Goal: Check status: Check status

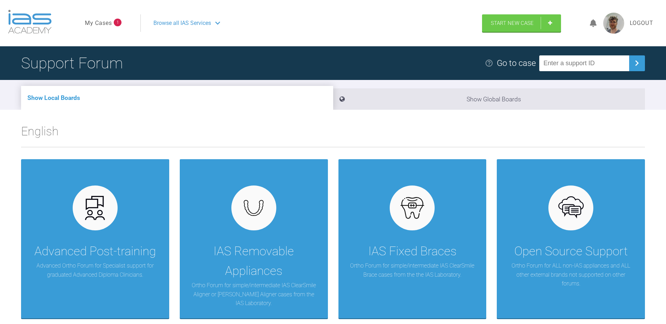
click at [100, 16] on ul "My Cases 1" at bounding box center [112, 23] width 55 height 18
click at [100, 21] on link "My Cases" at bounding box center [98, 23] width 27 height 9
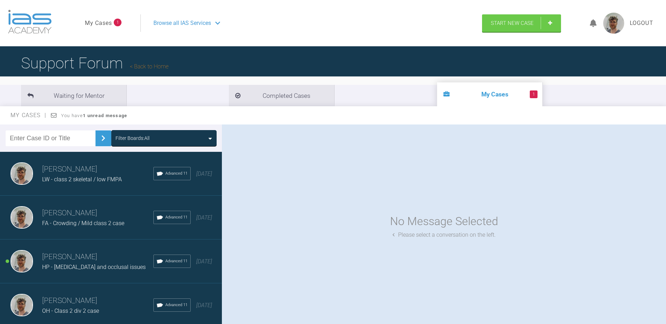
click at [92, 256] on h3 "[PERSON_NAME]" at bounding box center [97, 257] width 111 height 12
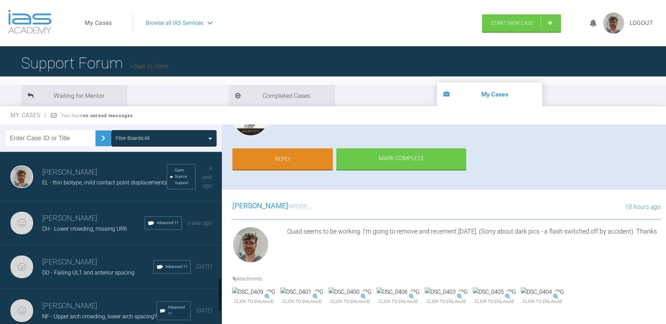
scroll to position [667, 0]
click at [93, 242] on div "[PERSON_NAME] CH - Lower crowding, missing UR6 Advanced 11 a year ago" at bounding box center [113, 223] width 227 height 44
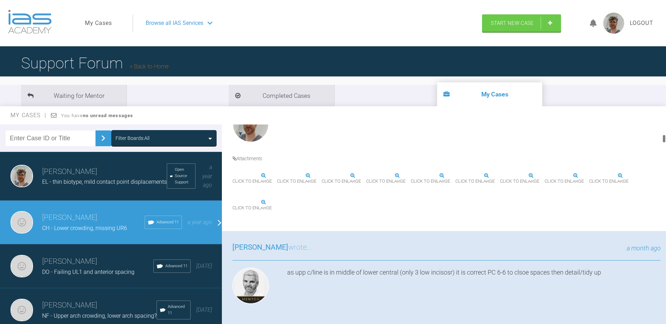
scroll to position [316, 0]
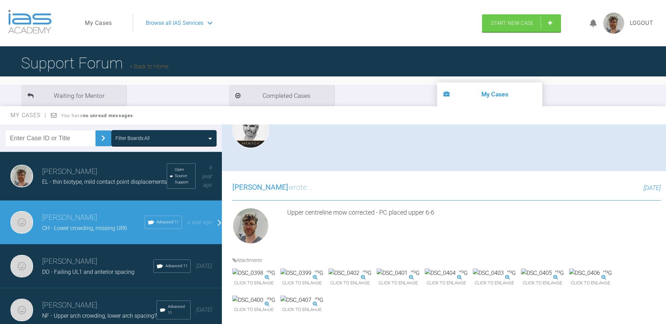
click at [521, 271] on div "Click to enlarge" at bounding box center [542, 279] width 43 height 20
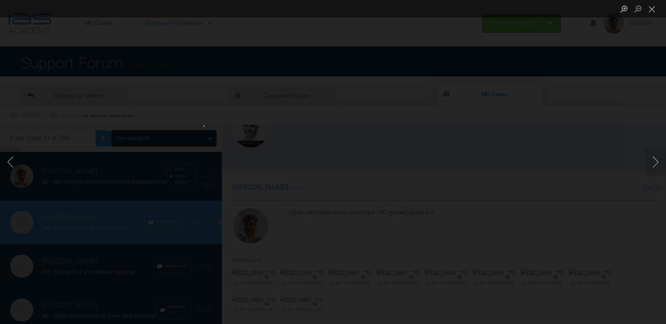
click at [653, 16] on li "Lightbox" at bounding box center [651, 9] width 14 height 18
click at [652, 9] on button "Close lightbox" at bounding box center [651, 9] width 14 height 12
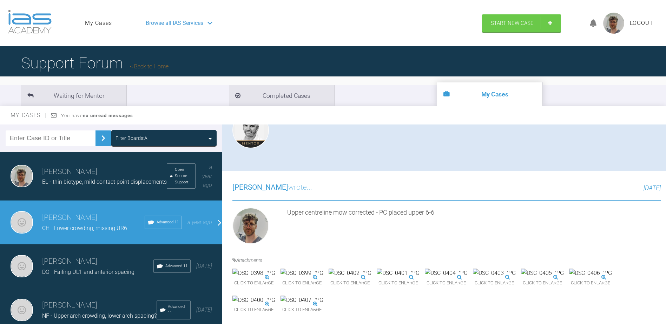
click at [569, 278] on span "Click to enlarge" at bounding box center [590, 283] width 43 height 11
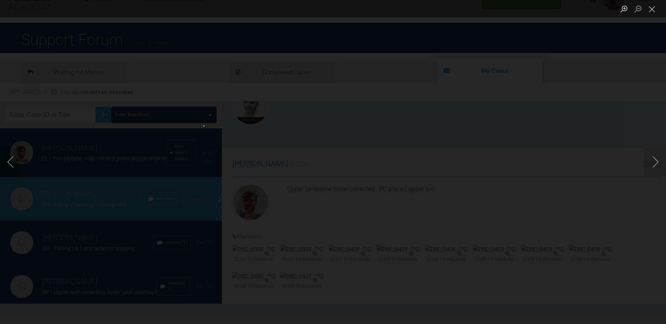
scroll to position [35, 0]
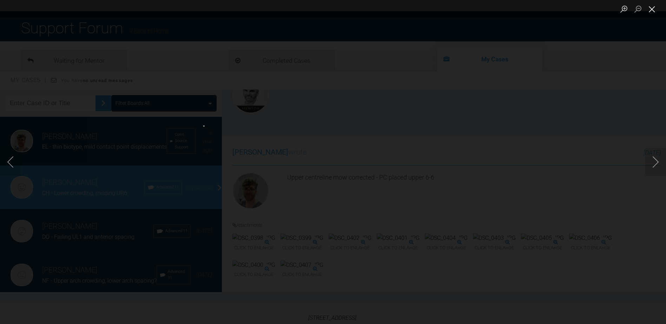
click at [648, 13] on button "Close lightbox" at bounding box center [651, 9] width 14 height 12
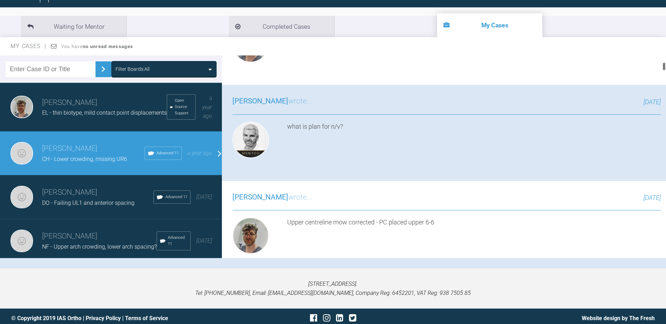
scroll to position [246, 0]
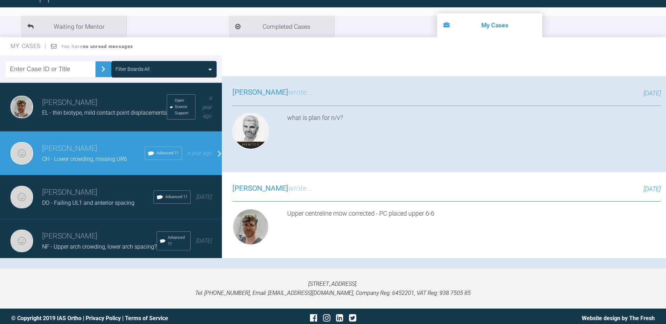
click at [371, 270] on img at bounding box center [349, 274] width 43 height 9
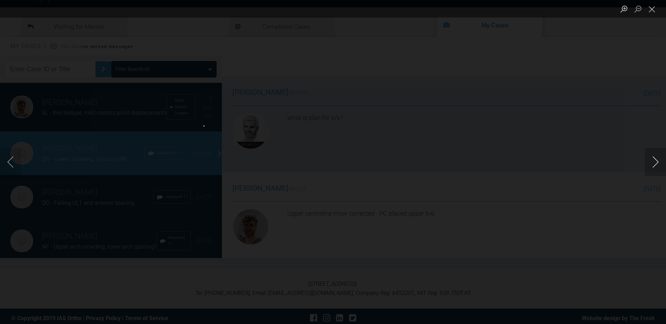
click at [658, 162] on button "Next image" at bounding box center [654, 162] width 21 height 28
click at [10, 162] on button "Previous image" at bounding box center [10, 162] width 21 height 28
click at [653, 156] on button "Next image" at bounding box center [654, 162] width 21 height 28
click at [655, 162] on button "Next image" at bounding box center [654, 162] width 21 height 28
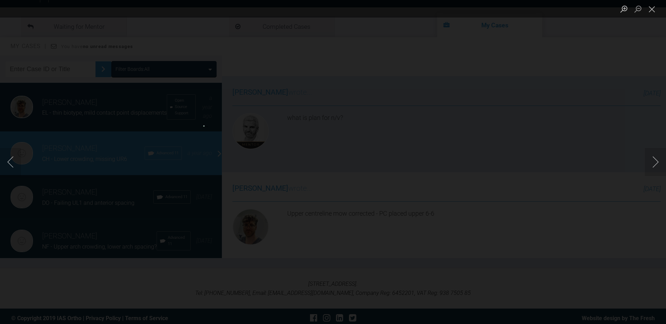
click at [25, 165] on div "Lightbox" at bounding box center [333, 162] width 666 height 324
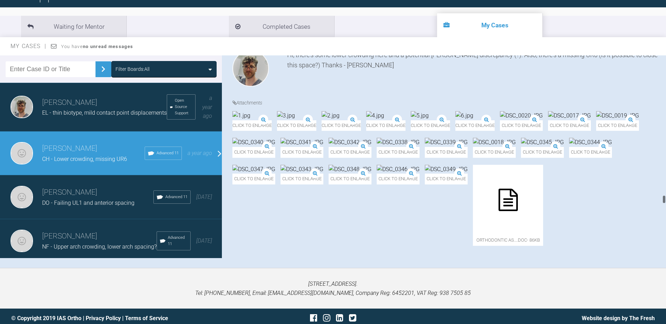
scroll to position [6236, 0]
drag, startPoint x: 662, startPoint y: 65, endPoint x: 658, endPoint y: 274, distance: 209.1
click at [658, 274] on div "My Cases Logout Browse all IAS Services Start New Case Logout Support Forum Bac…" at bounding box center [333, 129] width 666 height 397
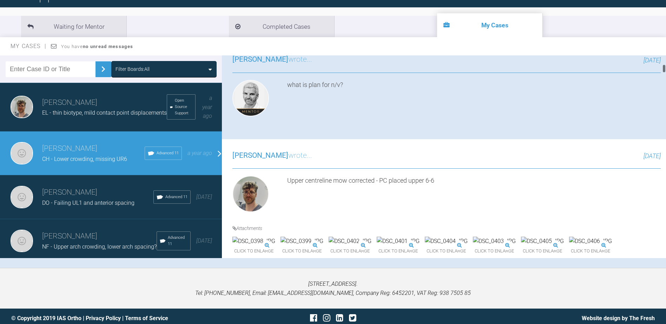
scroll to position [301, 0]
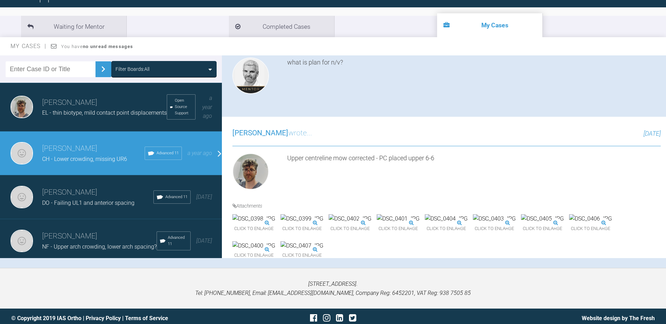
drag, startPoint x: 668, startPoint y: 219, endPoint x: 672, endPoint y: 65, distance: 153.7
click at [666, 65] on html "My Cases Logout Browse all IAS Services Start New Case Logout Support Forum Bac…" at bounding box center [333, 129] width 666 height 397
